Goal: Information Seeking & Learning: Find specific fact

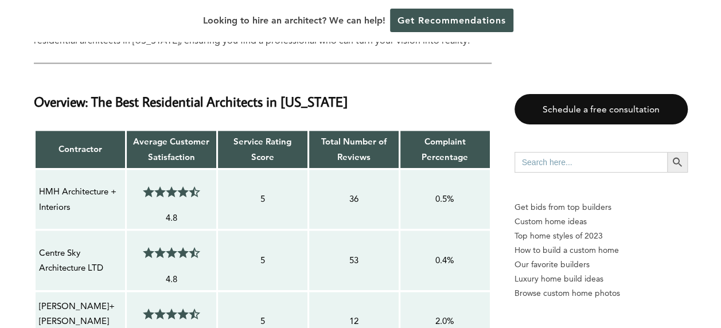
scroll to position [746, 0]
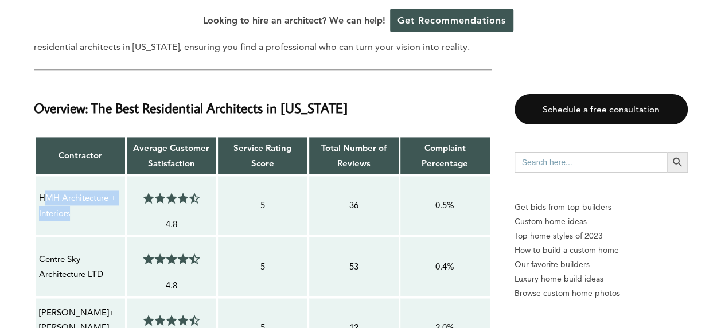
drag, startPoint x: 42, startPoint y: 194, endPoint x: 98, endPoint y: 208, distance: 56.8
click at [98, 208] on p "HMH Architecture + Interiors" at bounding box center [80, 205] width 83 height 30
click at [37, 193] on td "HMH Architecture + Interiors" at bounding box center [79, 205] width 91 height 61
drag, startPoint x: 39, startPoint y: 196, endPoint x: 81, endPoint y: 217, distance: 47.5
click at [81, 217] on p "HMH Architecture + Interiors" at bounding box center [80, 205] width 83 height 30
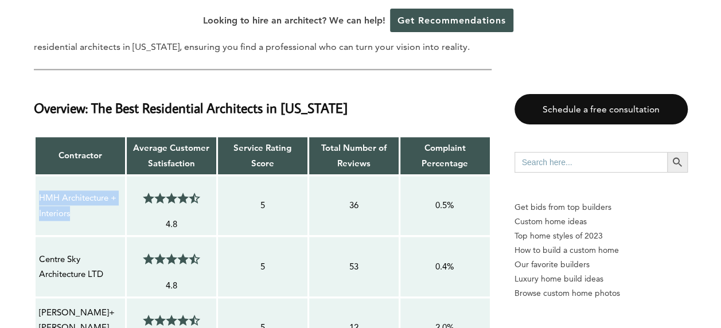
copy p "HMH Architecture + Interiors"
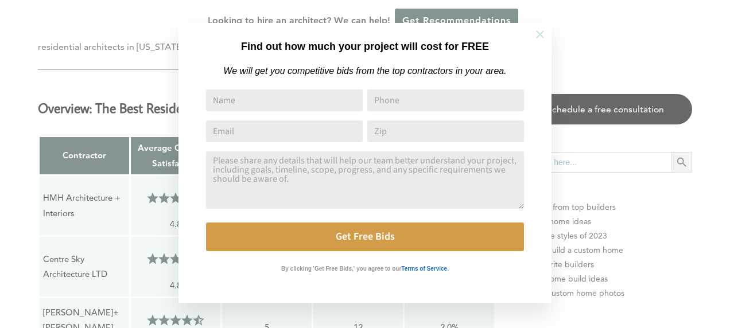
click at [539, 34] on icon at bounding box center [540, 34] width 8 height 8
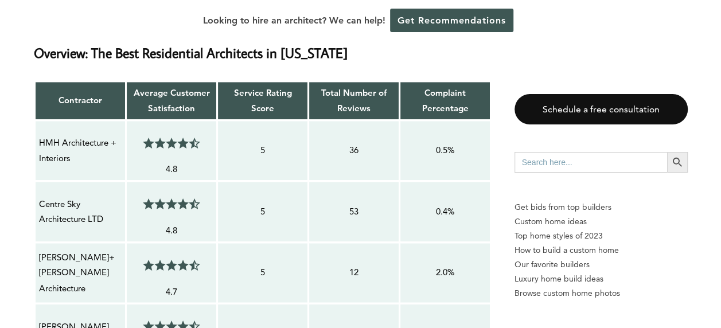
scroll to position [861, 0]
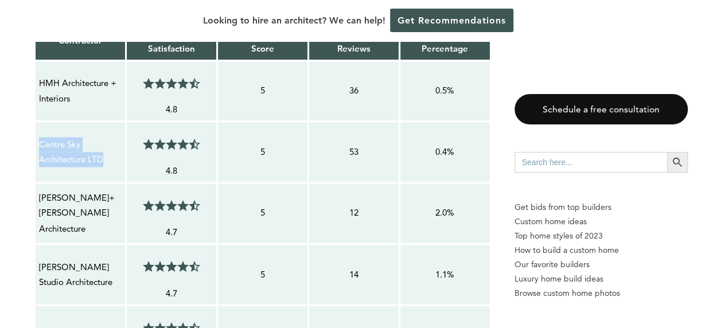
drag, startPoint x: 37, startPoint y: 140, endPoint x: 116, endPoint y: 159, distance: 81.4
click at [116, 159] on td "Centre Sky Architecture LTD" at bounding box center [79, 152] width 91 height 61
copy p "Centre Sky Architecture LTD"
